Goal: Transaction & Acquisition: Purchase product/service

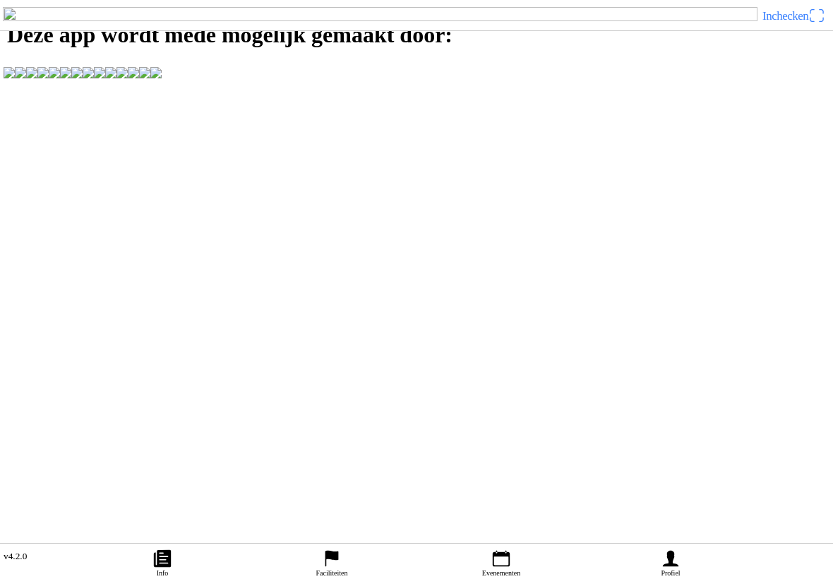
click at [667, 569] on ion-label "Profiel" at bounding box center [670, 573] width 19 height 8
type input "-"
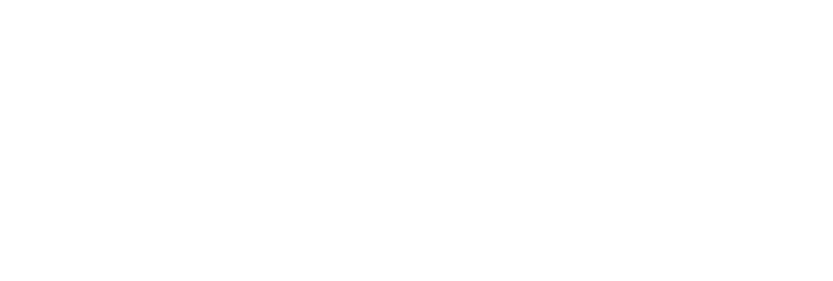
type input "[EMAIL_ADDRESS][DOMAIN_NAME]"
click at [241, 112] on span "Volgende" at bounding box center [417, 97] width 808 height 32
click at [575, 196] on span "button" at bounding box center [417, 180] width 808 height 32
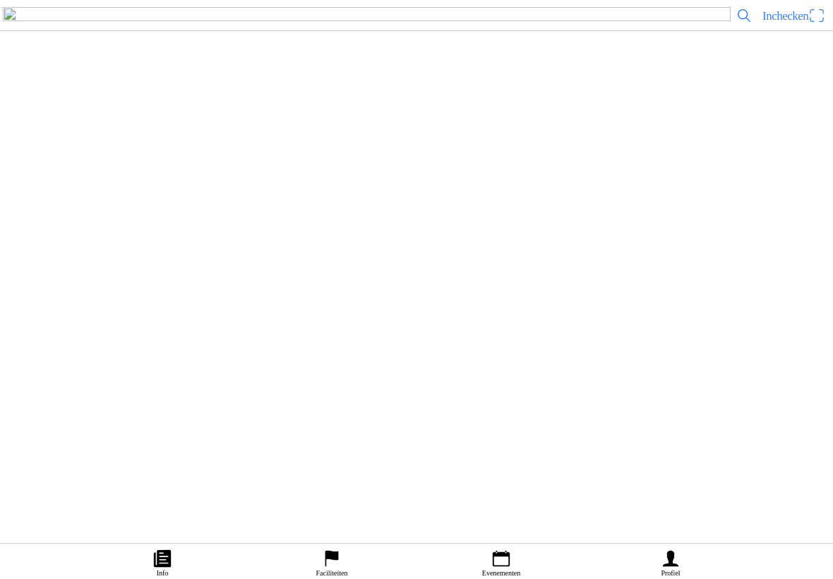
click at [506, 544] on link "Evenementen" at bounding box center [501, 561] width 169 height 35
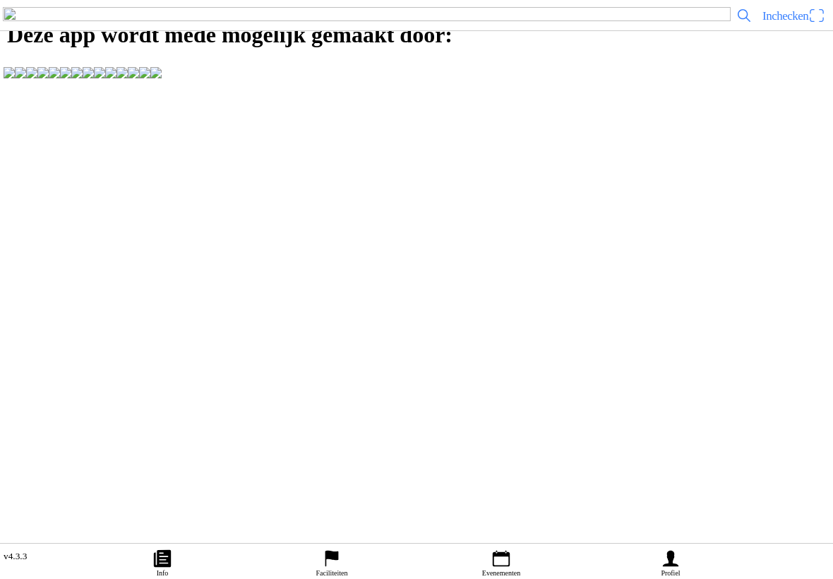
click at [516, 569] on ion-label "Evenementen" at bounding box center [501, 573] width 38 height 8
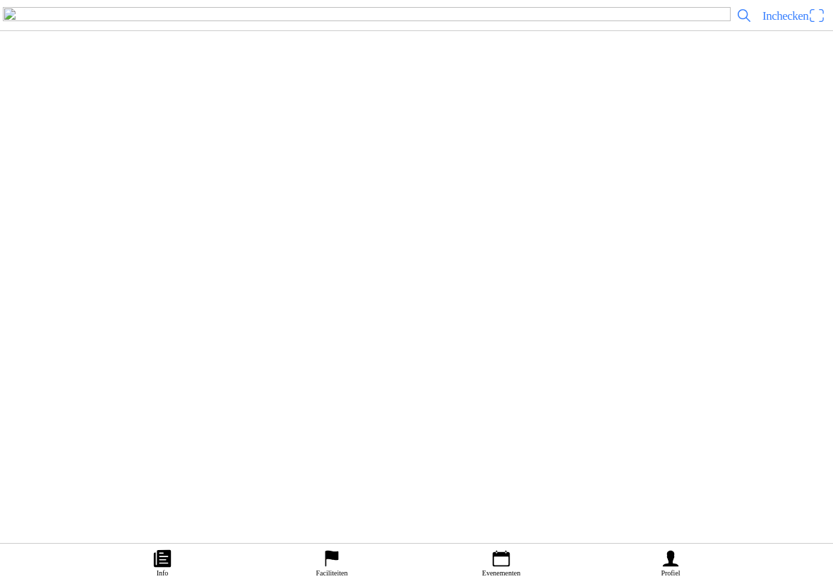
scroll to position [2640, 0]
click at [614, 109] on div "[DATE] 07:00 Maiscross Boekel Off-Road Club De Peelrijders - Handel ([GEOGRAPHI…" at bounding box center [447, 71] width 771 height 75
click at [67, 306] on span "Ticket kopen" at bounding box center [38, 296] width 57 height 19
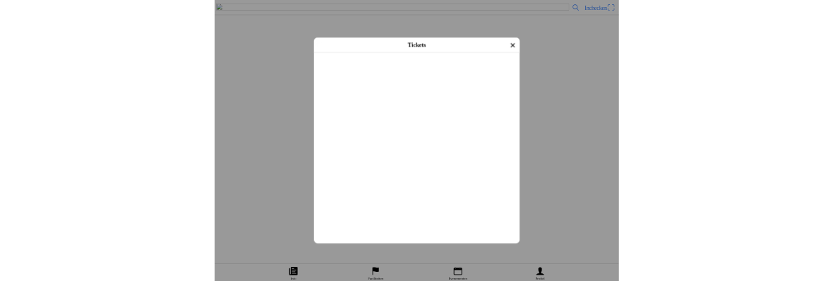
scroll to position [225, 0]
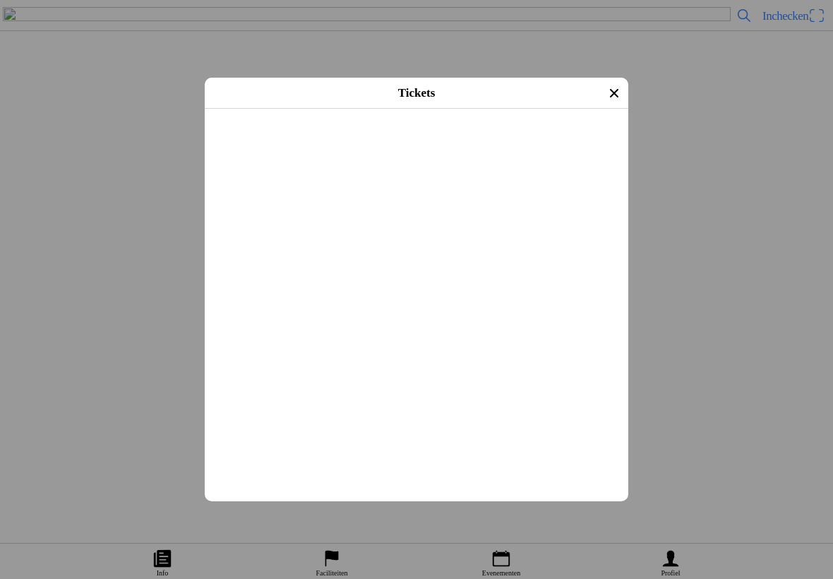
click at [423, 215] on input "text" at bounding box center [419, 202] width 407 height 25
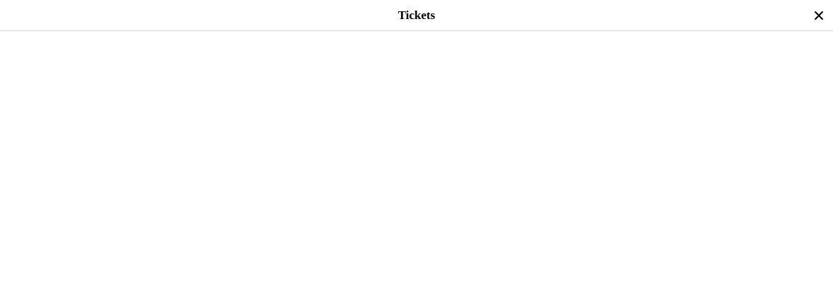
scroll to position [369, 0]
type input "0619982587"
click at [278, 140] on input "text" at bounding box center [419, 126] width 816 height 25
type input "12314321"
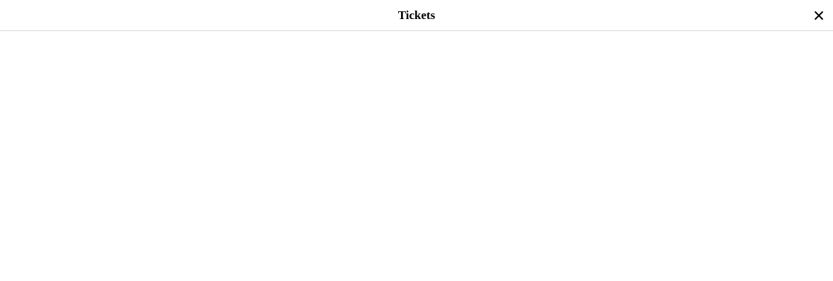
click at [220, 83] on input "text" at bounding box center [419, 69] width 816 height 25
type input "Nistelrodeseweg 2A"
click at [32, 131] on input "text" at bounding box center [419, 117] width 816 height 25
type input "5406vb"
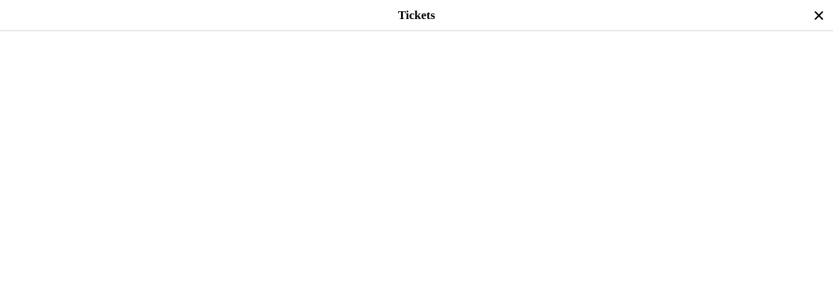
click at [345, 160] on div "Motormerk" at bounding box center [419, 136] width 816 height 47
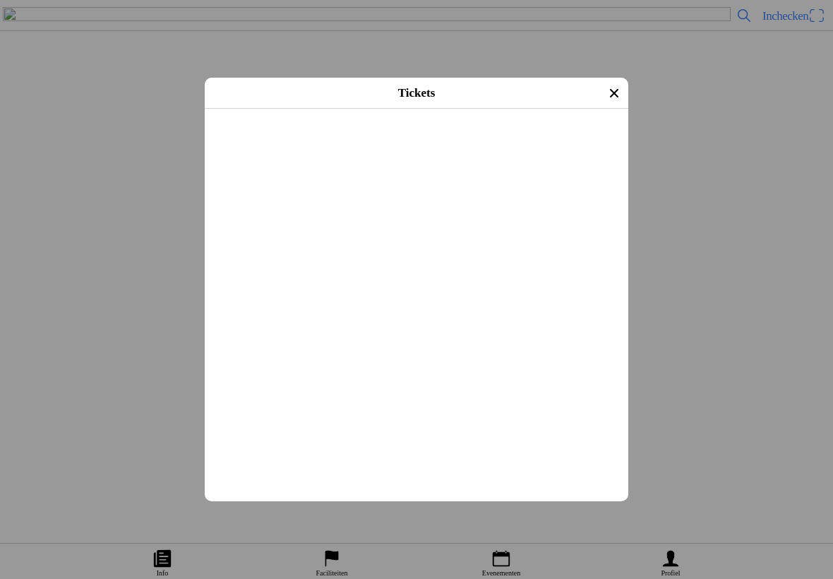
click at [410, 238] on input "text" at bounding box center [419, 225] width 407 height 25
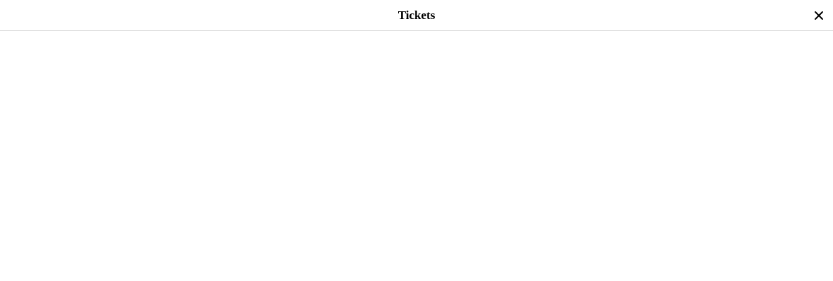
scroll to position [635, 0]
type input "Honda"
click at [292, 164] on input "text" at bounding box center [419, 150] width 816 height 25
type input "4"
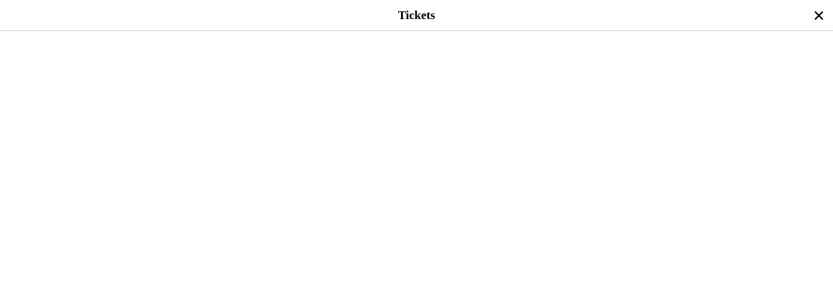
click at [296, 93] on input "text" at bounding box center [419, 80] width 816 height 25
click at [466, 28] on input "text" at bounding box center [419, 14] width 816 height 25
type input "Pit"
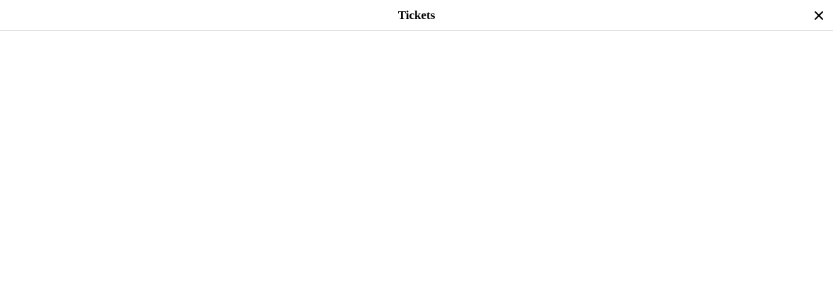
type input "125"
click at [275, 58] on input "Pit" at bounding box center [419, 44] width 816 height 25
click at [321, 58] on input "Pit" at bounding box center [419, 44] width 816 height 25
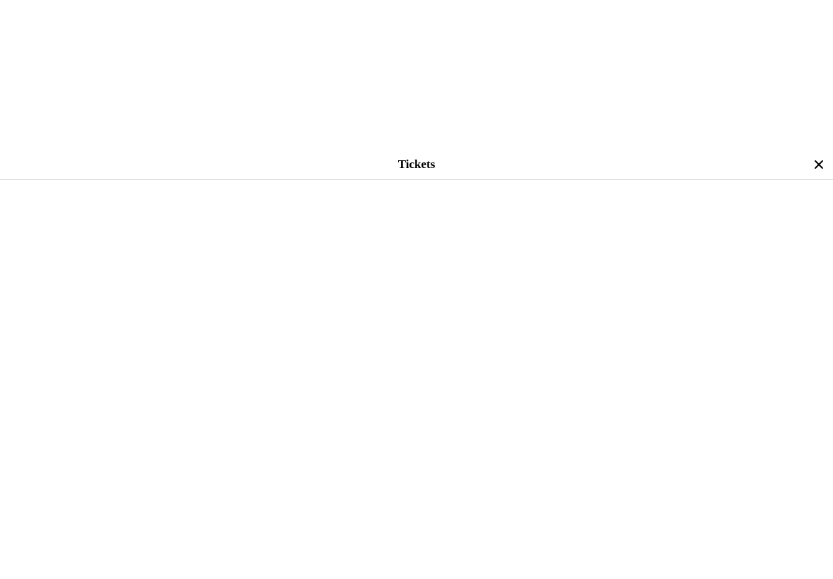
scroll to position [1047, 0]
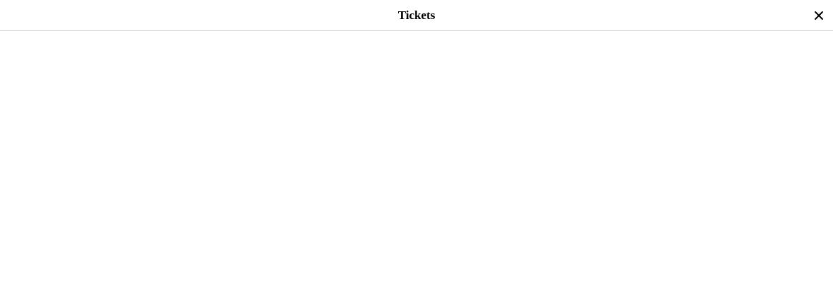
type input "Pitbike met versnelling"
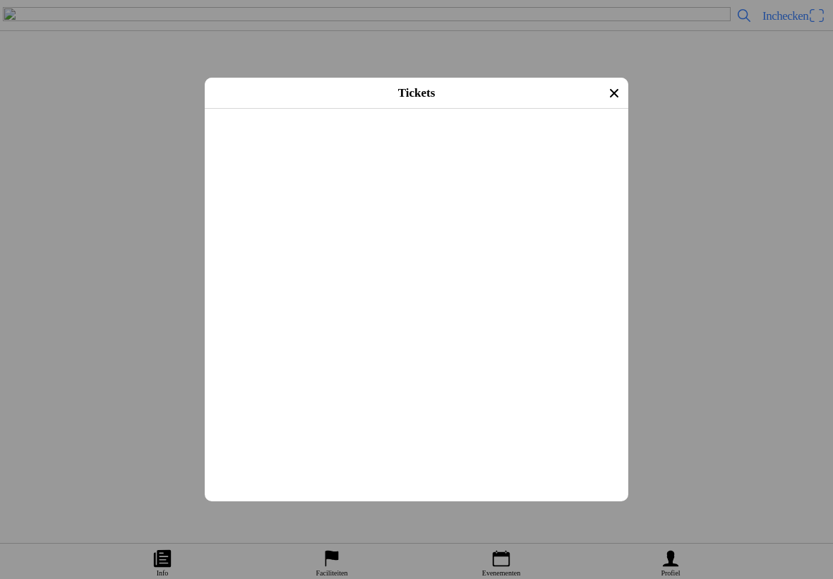
scroll to position [1356, 0]
click at [597, 129] on button "button" at bounding box center [422, 110] width 412 height 37
click at [588, 106] on button "button" at bounding box center [422, 25] width 412 height 162
click at [583, 239] on button "button" at bounding box center [422, 173] width 412 height 133
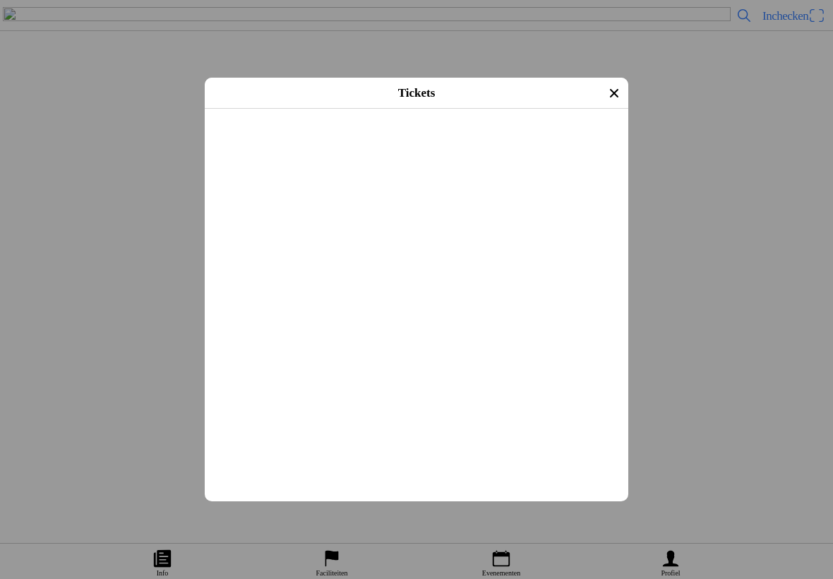
scroll to position [2017, 0]
click at [496, 193] on button "button" at bounding box center [422, 149] width 412 height 88
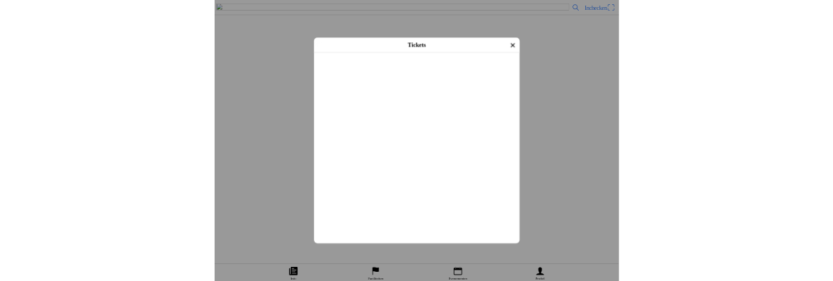
scroll to position [2339, 0]
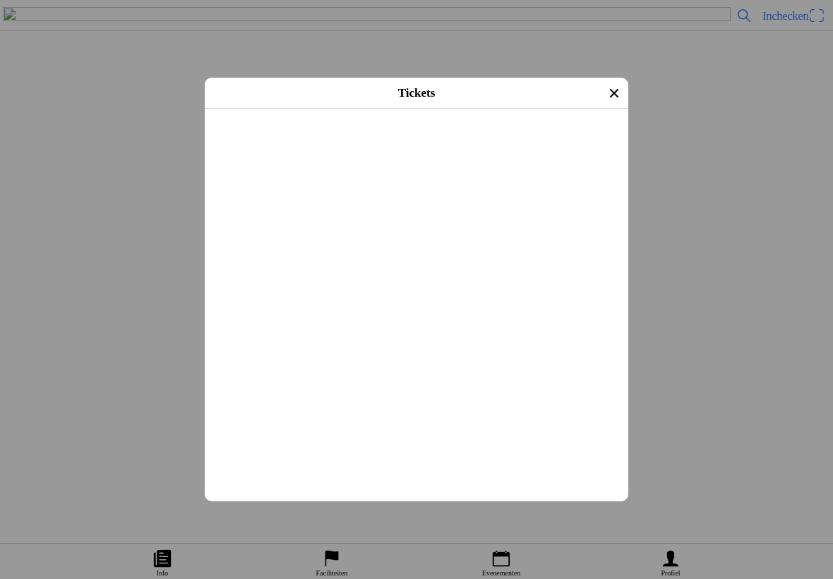
click at [471, 305] on span "Afrekenen" at bounding box center [417, 289] width 398 height 32
click at [432, 294] on ion-label "Afrekenen" at bounding box center [416, 288] width 44 height 11
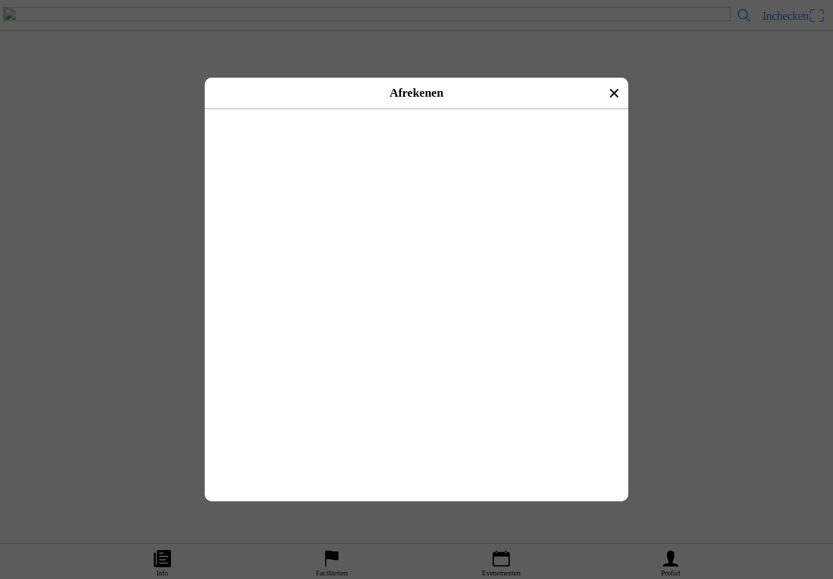
click at [242, 143] on div "iDeal" at bounding box center [417, 157] width 424 height 43
click at [410, 148] on div "Selecteer een betaalmethode" at bounding box center [417, 129] width 418 height 37
click at [267, 148] on button "button" at bounding box center [448, 157] width 362 height 42
click at [437, 135] on ion-label "Betalen met iDeal" at bounding box center [417, 129] width 76 height 11
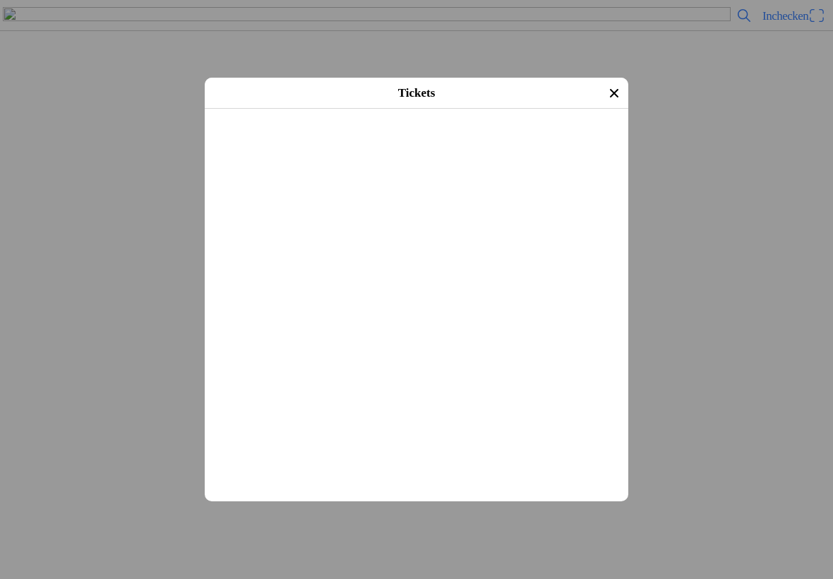
scroll to position [1993, 0]
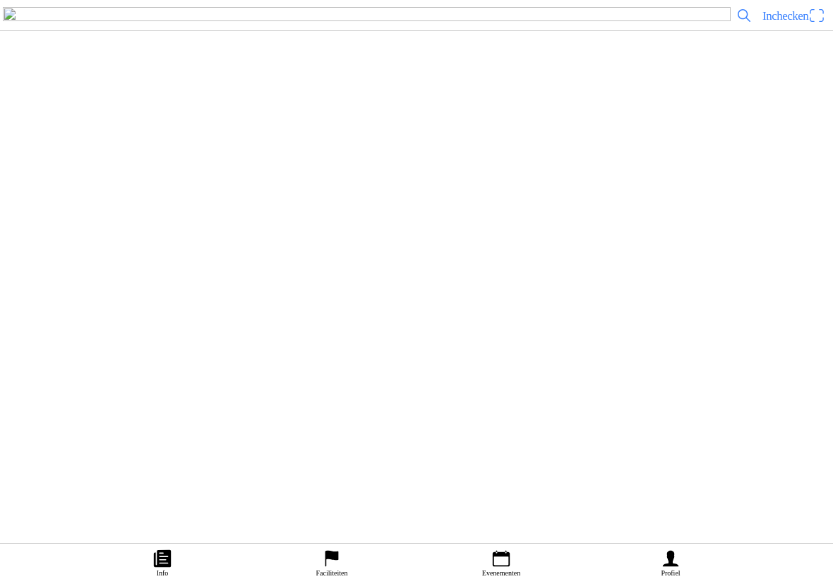
click at [599, 0] on main "Bestelling geslaagd Je kunt je QR code nu vinden onder de knop INCHECKEN (recht…" at bounding box center [416, 0] width 833 height 0
click at [679, 569] on ion-label "Profiel" at bounding box center [670, 573] width 19 height 8
click at [306, 174] on ion-label "Bestellingen" at bounding box center [409, 167] width 797 height 14
